Goal: Information Seeking & Learning: Learn about a topic

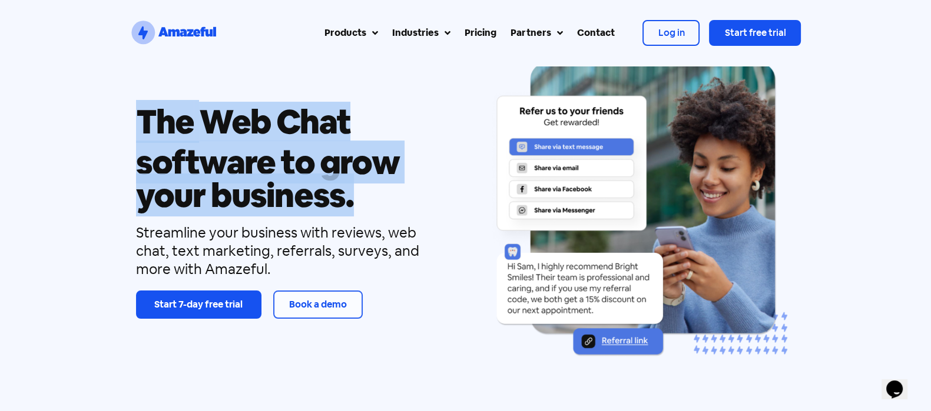
click at [100, 176] on div "The Review Referral Web Chat Text Marketing Inbox software to grow your busines…" at bounding box center [465, 211] width 931 height 436
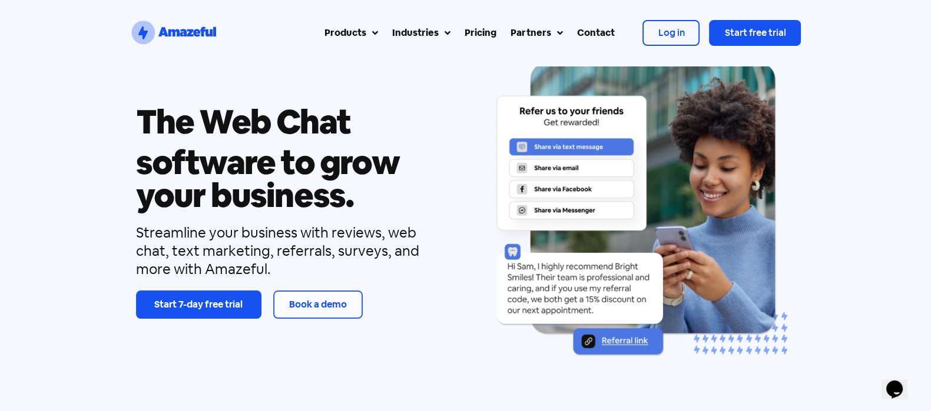
click at [112, 114] on div "The Review Referral Web Chat Text Marketing Inbox software to grow your busines…" at bounding box center [465, 211] width 931 height 436
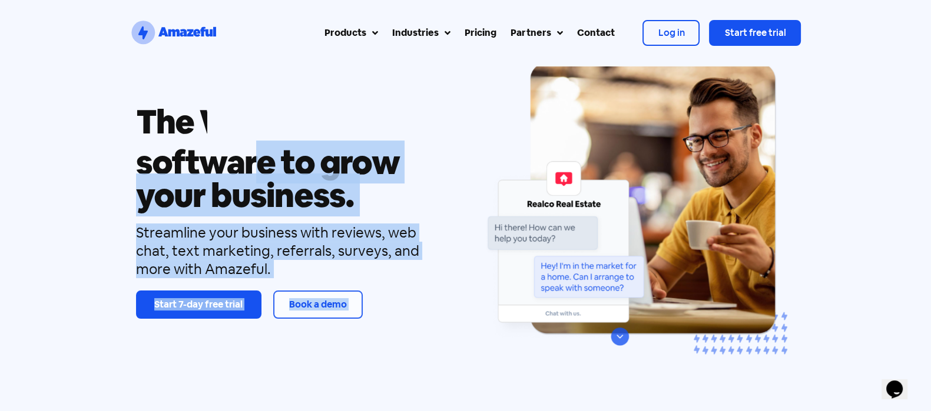
drag, startPoint x: 292, startPoint y: 163, endPoint x: 465, endPoint y: 198, distance: 176.6
click at [465, 198] on div "The Review Referral Web Chat Text Marketing Inbox software to grow your busines…" at bounding box center [465, 211] width 671 height 436
click at [413, 181] on h1 "software to grow your business." at bounding box center [292, 179] width 313 height 66
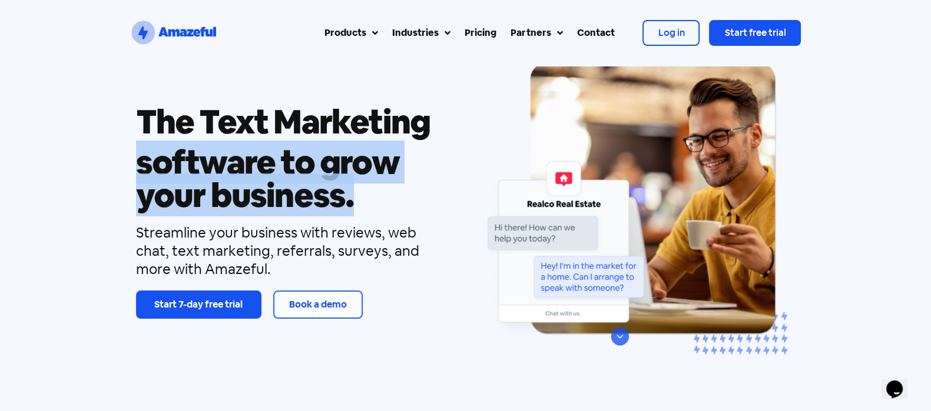
drag, startPoint x: 359, startPoint y: 195, endPoint x: 118, endPoint y: 178, distance: 241.9
click at [118, 178] on div "The Review Referral Web Chat Text Marketing Inbox software to grow your busines…" at bounding box center [465, 211] width 931 height 436
copy h1 "software to grow your business."
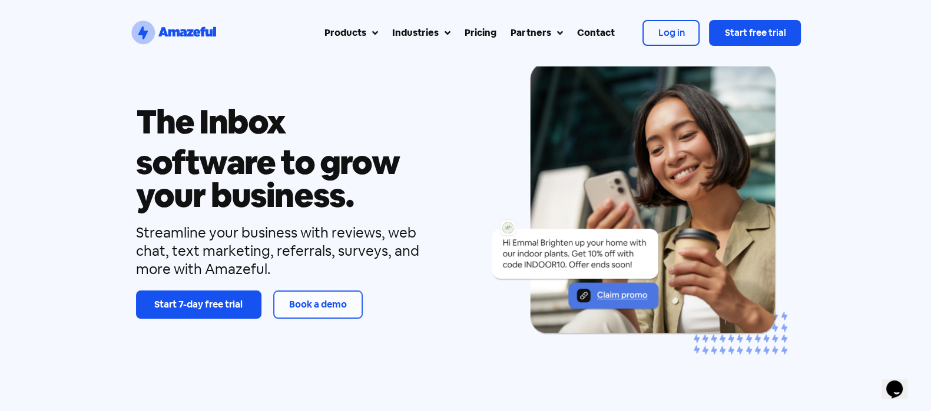
click at [87, 223] on div "The Review Referral Web Chat Text Marketing Inbox software to grow your busines…" at bounding box center [465, 211] width 931 height 436
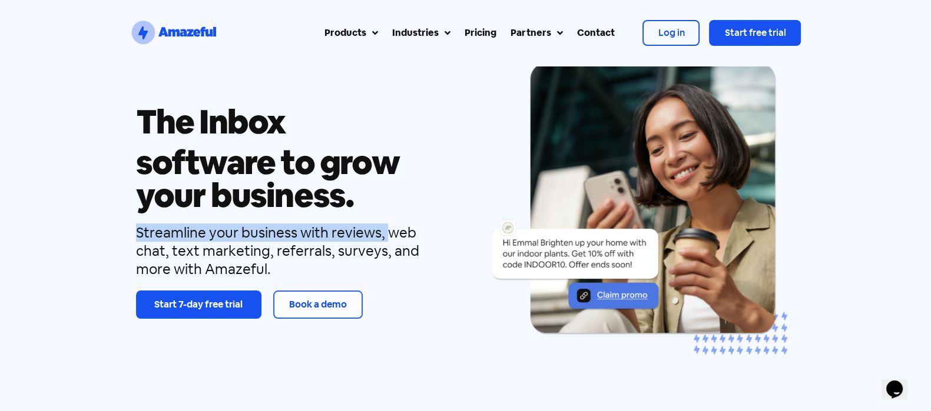
drag, startPoint x: 121, startPoint y: 234, endPoint x: 428, endPoint y: 243, distance: 307.4
click at [384, 222] on div "The Review Referral Web Chat Text Marketing Inbox software to grow your busines…" at bounding box center [465, 211] width 931 height 436
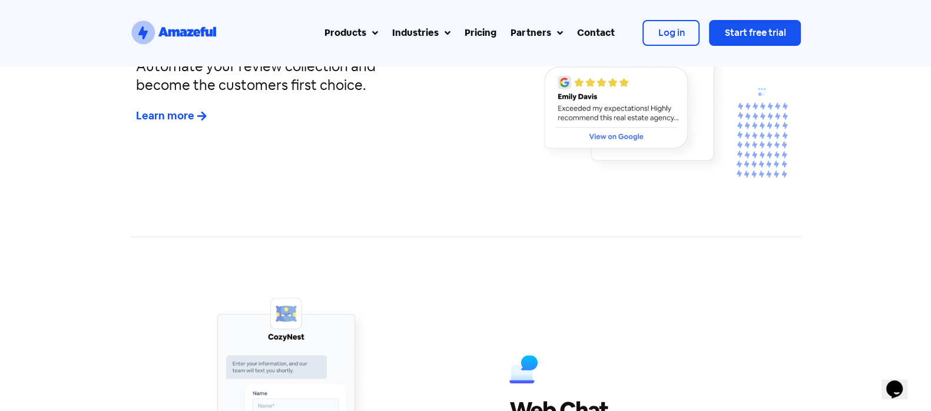
scroll to position [1251, 0]
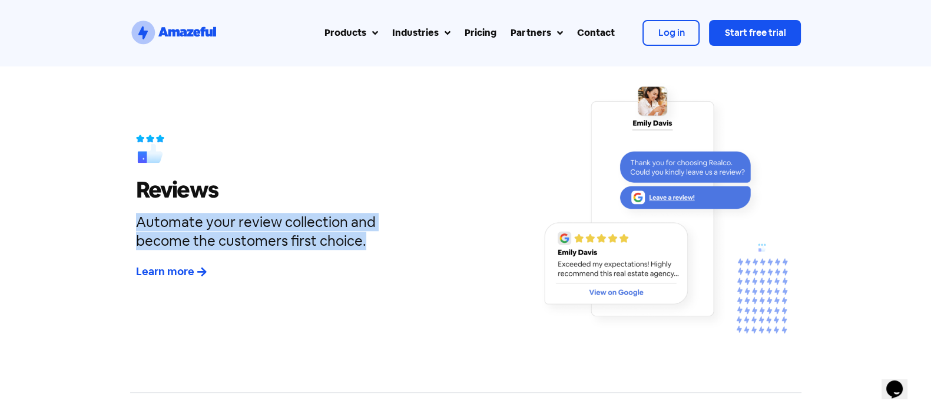
drag, startPoint x: 121, startPoint y: 217, endPoint x: 390, endPoint y: 234, distance: 270.1
click at [390, 234] on div "Reviews Automate your review collection and become the customers first choice. …" at bounding box center [465, 209] width 931 height 338
copy h4 "Automate your review collection and become the customers first choice."
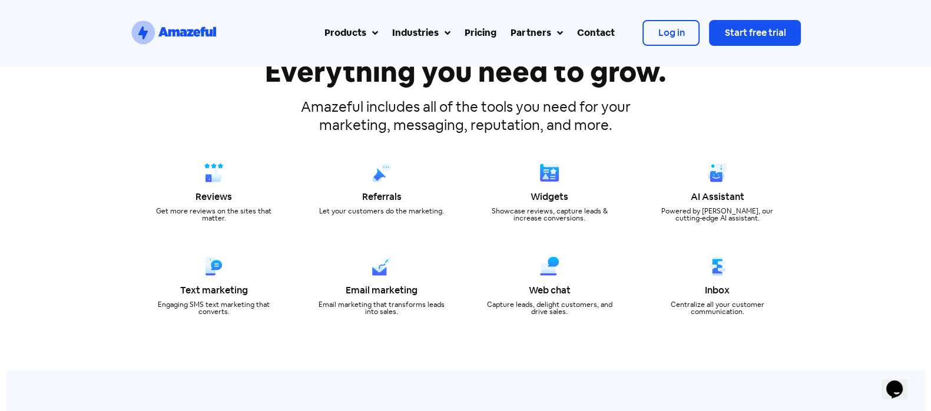
scroll to position [4120, 0]
